Goal: Find specific page/section: Find specific page/section

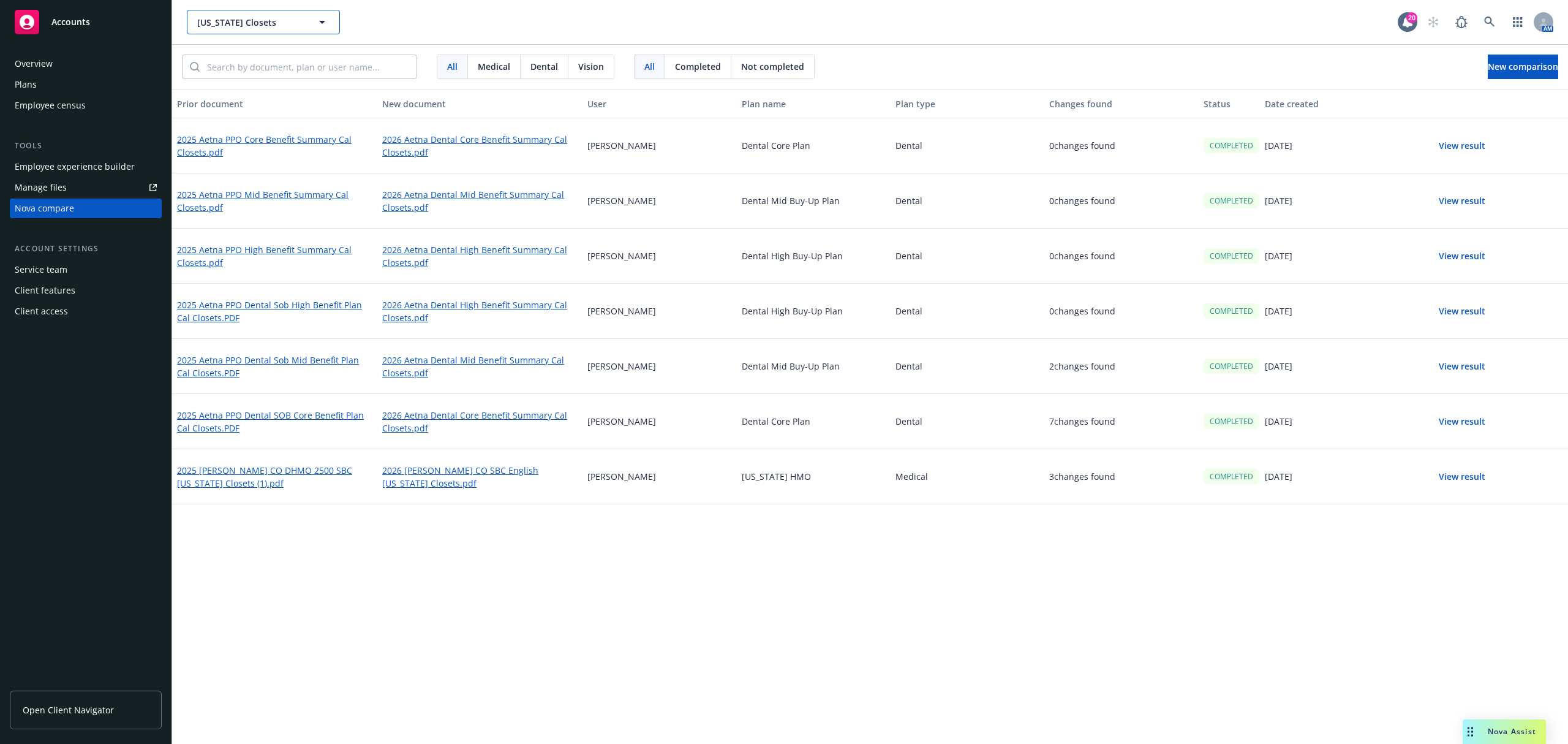
click at [205, 25] on span "[US_STATE] Closets" at bounding box center [250, 22] width 106 height 13
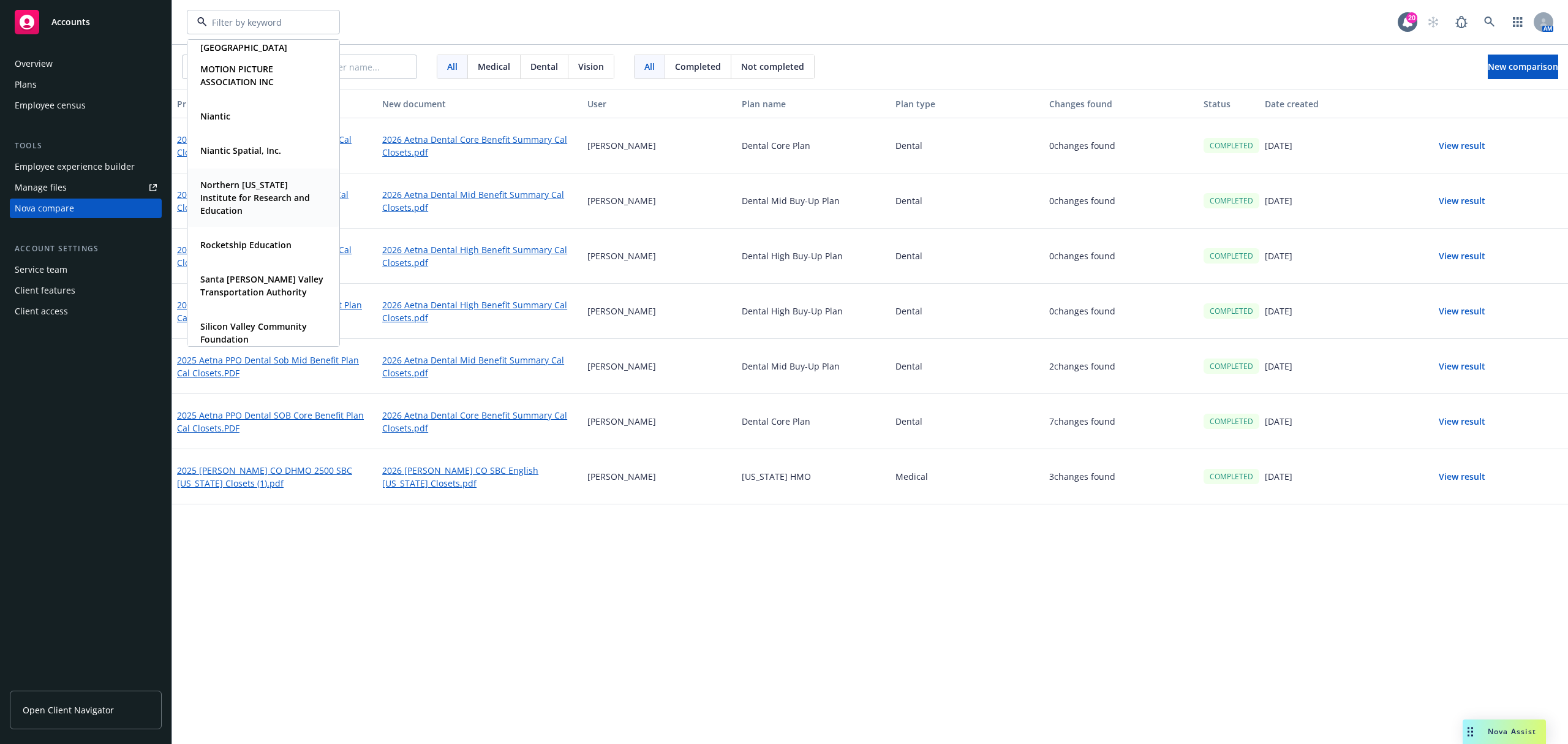
scroll to position [290, 0]
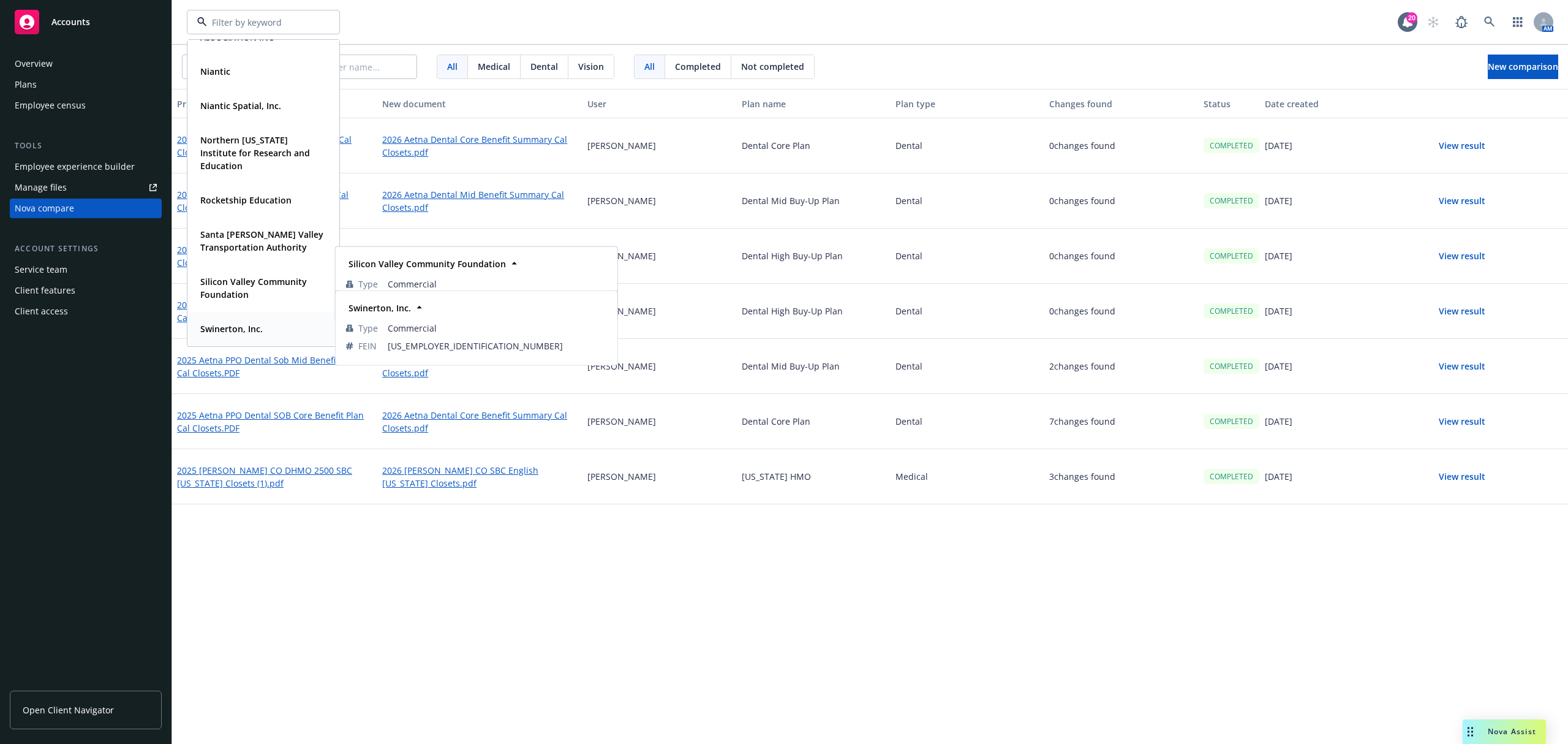
click at [246, 329] on strong "Swinerton, Inc." at bounding box center [232, 329] width 63 height 11
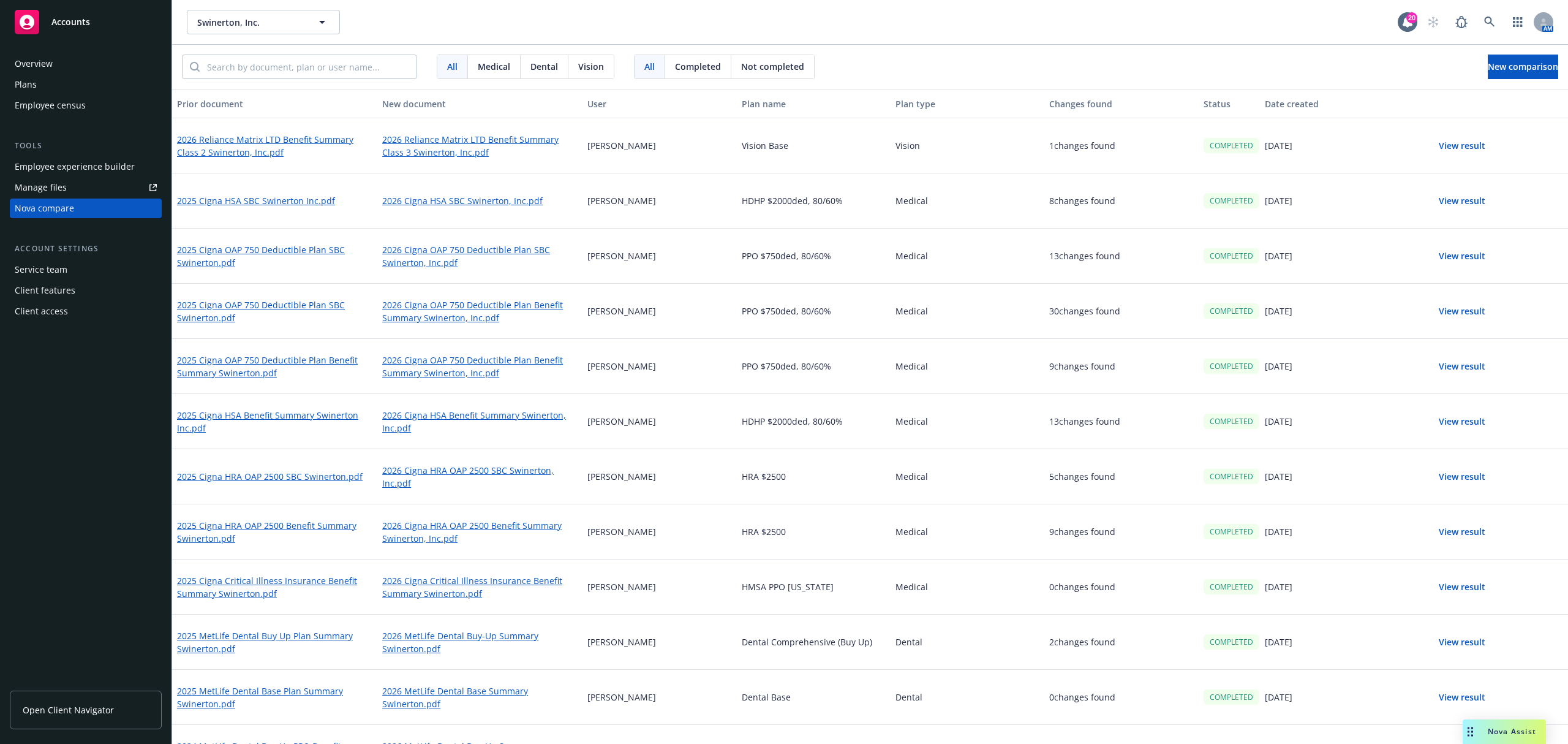
click at [30, 84] on div "Plans" at bounding box center [25, 84] width 22 height 20
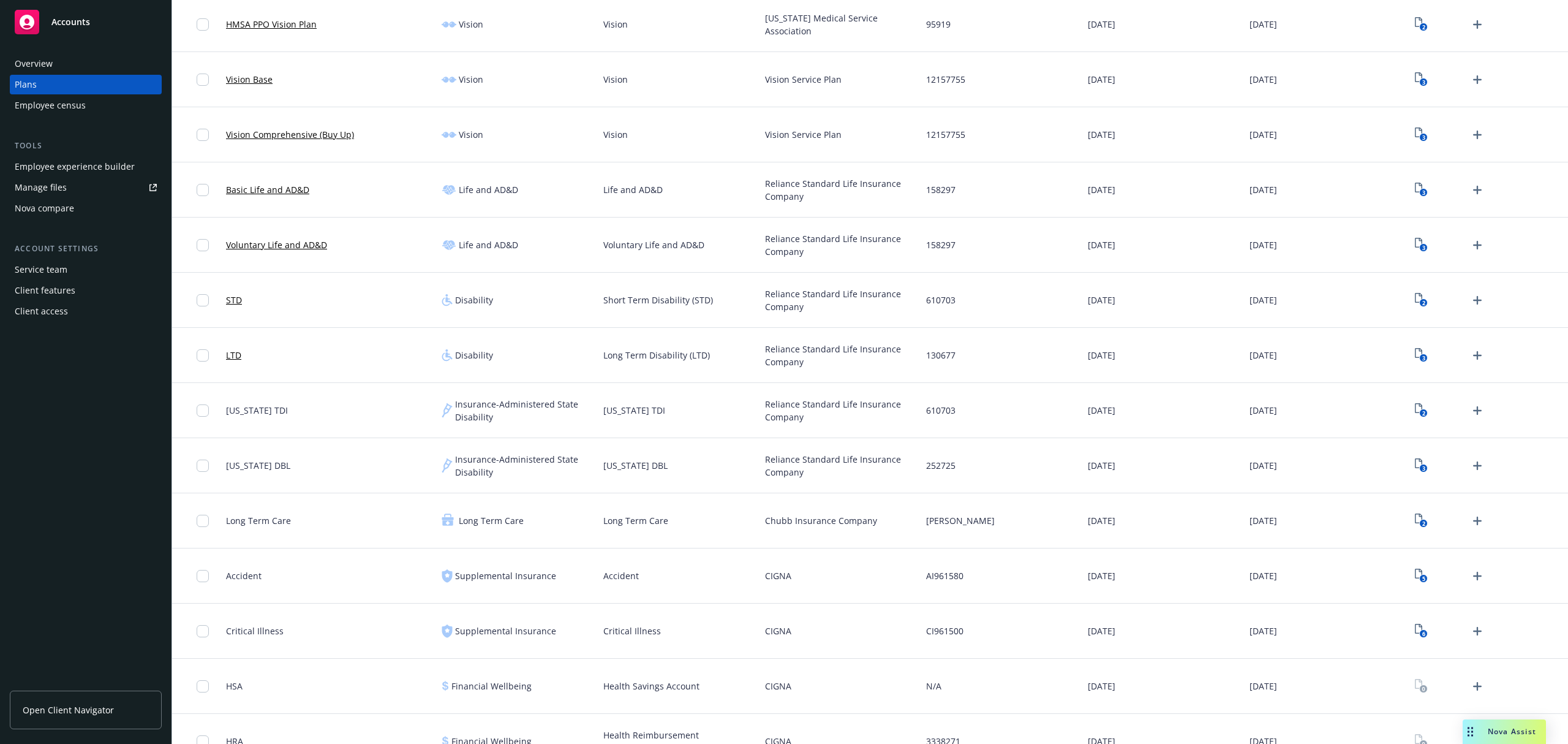
scroll to position [899, 0]
click at [935, 352] on span "130677" at bounding box center [941, 351] width 30 height 13
copy span "130677"
click at [104, 704] on span "Open Client Navigator" at bounding box center [68, 710] width 91 height 13
